Goal: Information Seeking & Learning: Learn about a topic

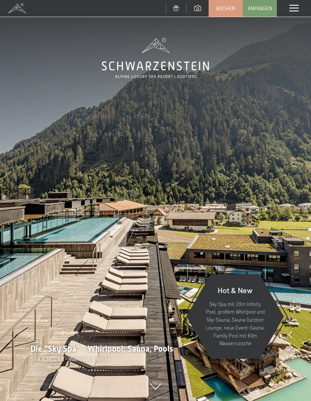
click at [290, 13] on div "Menü" at bounding box center [294, 8] width 34 height 17
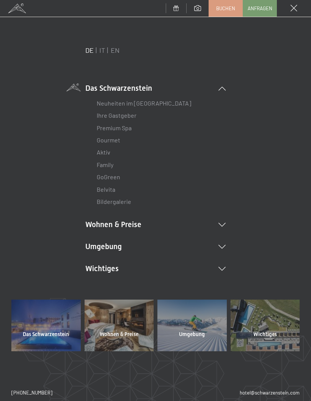
click at [167, 245] on li "Umgebung Das Ahrntal Ski & Winter Skifahren Skischule Wandern & Sommer Wandern …" at bounding box center [155, 246] width 141 height 11
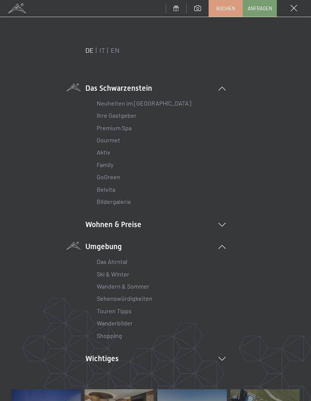
click at [117, 335] on link "Shopping" at bounding box center [109, 335] width 25 height 7
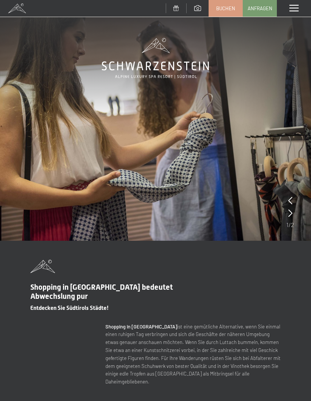
click at [294, 9] on span at bounding box center [294, 8] width 9 height 7
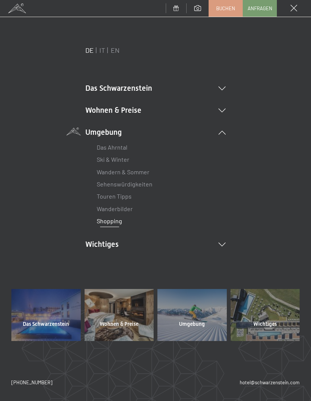
click at [127, 196] on link "Touren Tipps" at bounding box center [114, 196] width 35 height 7
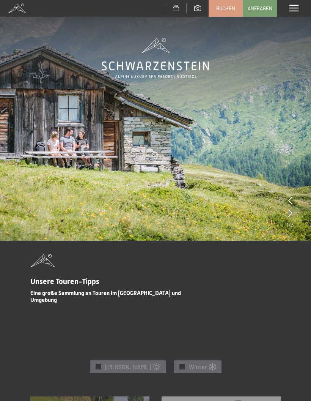
click at [289, 12] on div "Menü" at bounding box center [294, 8] width 34 height 17
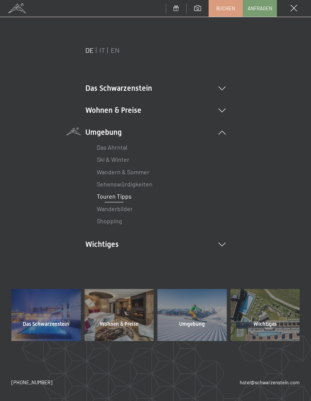
click at [141, 184] on link "Sehenswürdigkeiten" at bounding box center [125, 183] width 56 height 7
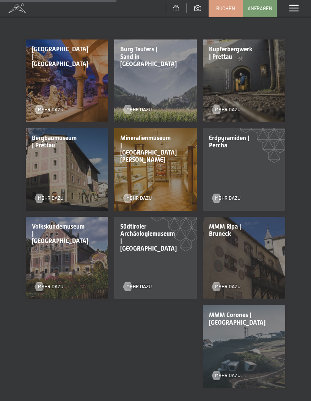
scroll to position [374, 0]
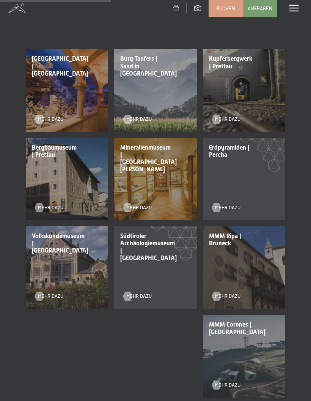
click at [228, 293] on span "Mehr dazu" at bounding box center [227, 296] width 25 height 7
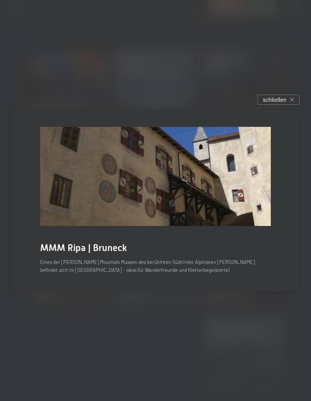
click at [278, 104] on span "schließen" at bounding box center [275, 100] width 24 height 8
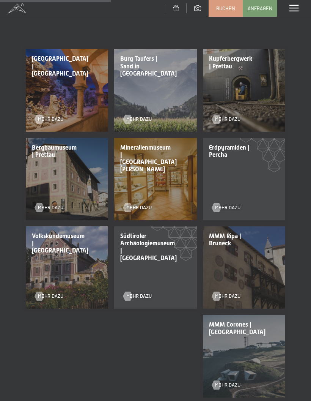
click at [226, 382] on span "Mehr dazu" at bounding box center [227, 385] width 25 height 7
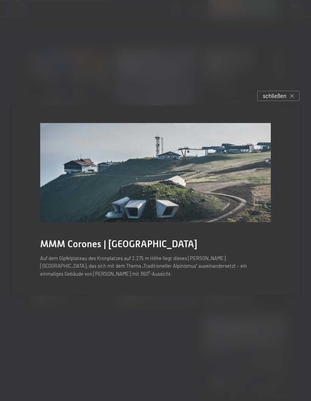
click at [284, 100] on span "schließen" at bounding box center [275, 96] width 24 height 8
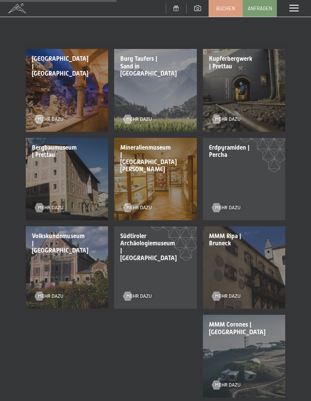
scroll to position [383, 0]
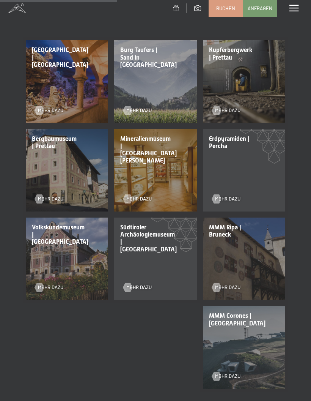
click at [229, 373] on span "Mehr dazu" at bounding box center [227, 376] width 25 height 7
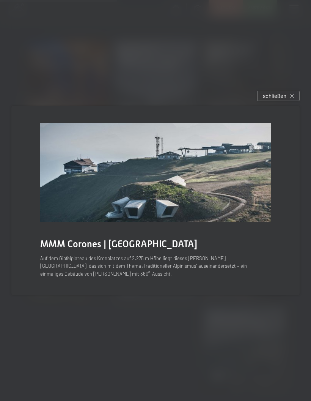
click at [286, 101] on div "schließen" at bounding box center [278, 96] width 43 height 10
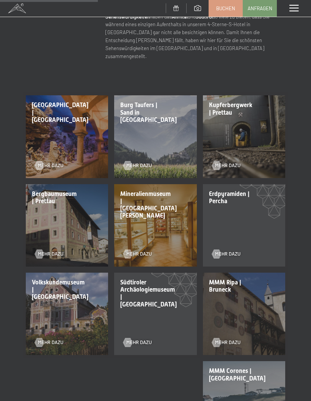
scroll to position [327, 0]
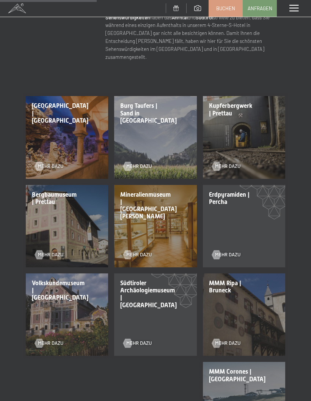
click at [52, 251] on span "Mehr dazu" at bounding box center [50, 254] width 25 height 7
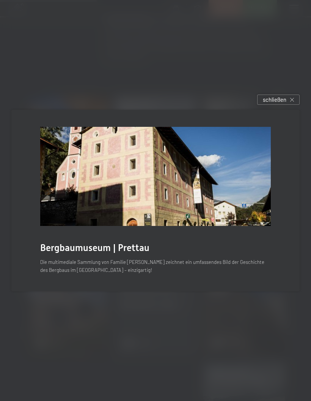
click at [286, 104] on span "schließen" at bounding box center [275, 100] width 24 height 8
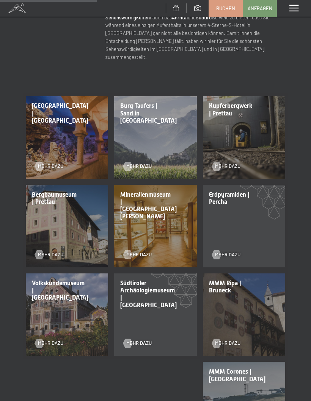
click at [228, 251] on span "Mehr dazu" at bounding box center [227, 254] width 25 height 7
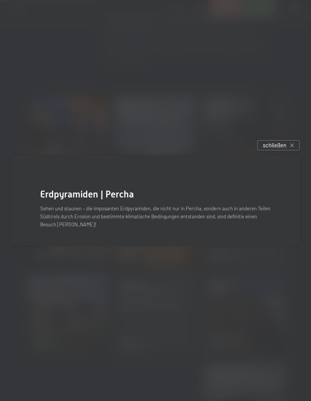
click at [284, 149] on span "schließen" at bounding box center [275, 145] width 24 height 8
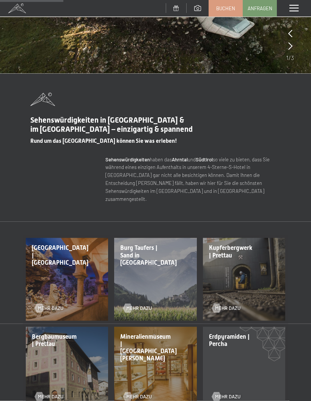
scroll to position [207, 0]
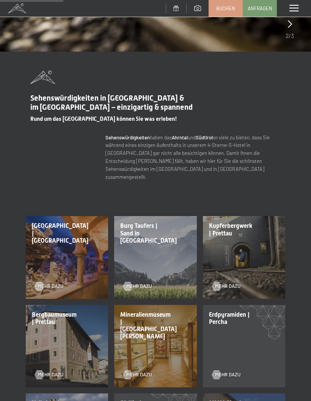
click at [229, 283] on span "Mehr dazu" at bounding box center [227, 286] width 25 height 7
